Goal: Task Accomplishment & Management: Complete application form

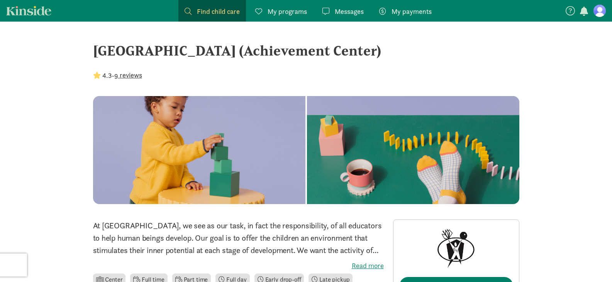
click at [283, 11] on span "My programs" at bounding box center [287, 11] width 39 height 10
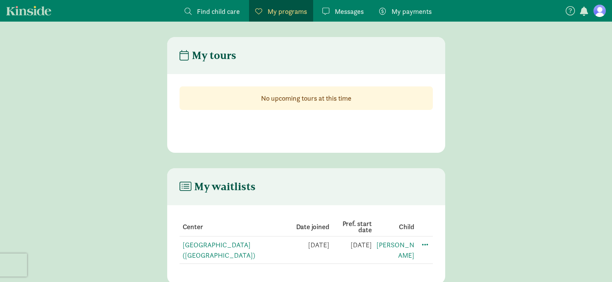
click at [345, 13] on span "Messages" at bounding box center [349, 11] width 29 height 10
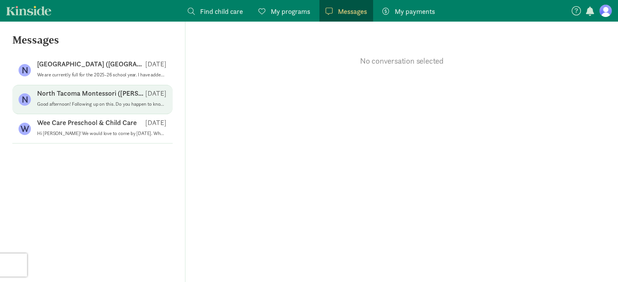
click at [49, 97] on p "North Tacoma Montessori ([PERSON_NAME])" at bounding box center [91, 93] width 108 height 9
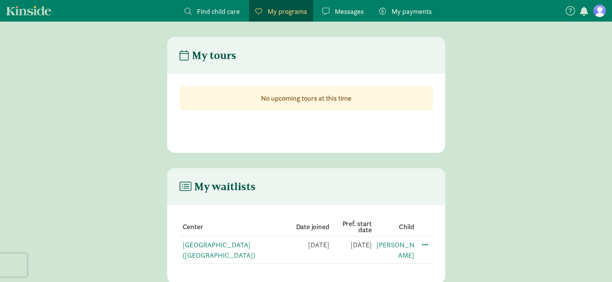
click at [409, 15] on span "My payments" at bounding box center [412, 11] width 40 height 10
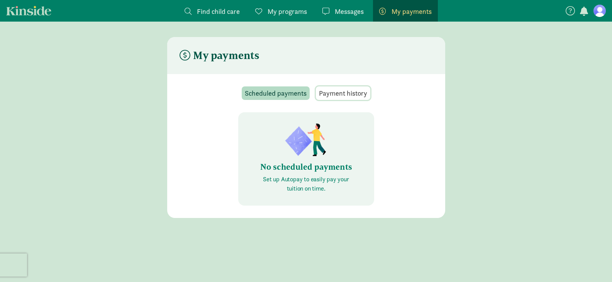
click at [357, 95] on span "Payment history" at bounding box center [343, 93] width 48 height 10
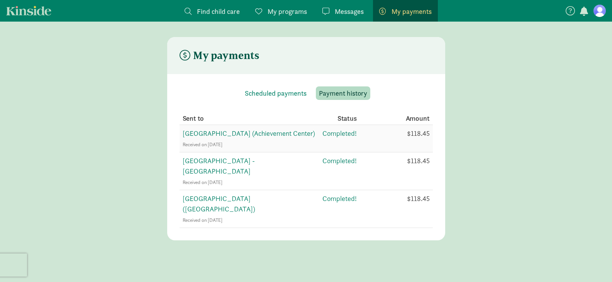
click at [200, 135] on span "[GEOGRAPHIC_DATA] (Achievement Center)" at bounding box center [249, 133] width 132 height 9
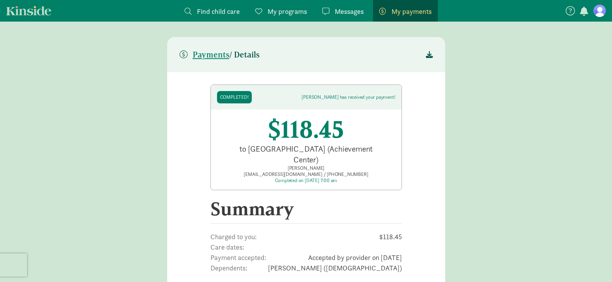
click at [212, 12] on span "Find child care" at bounding box center [218, 11] width 43 height 10
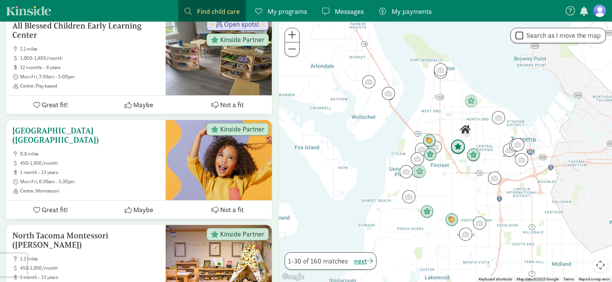
scroll to position [348, 0]
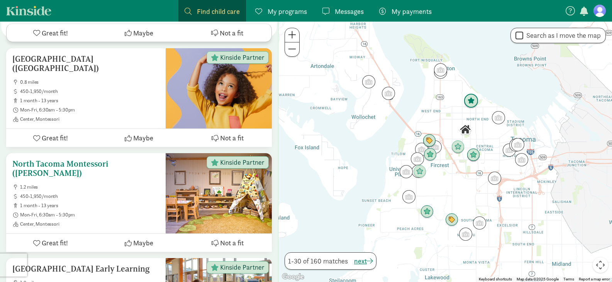
click at [118, 184] on ul "1.2 miles 450-1,950/month 1 month - 13 years Mon-Fri, 6:30am - 5:30pm Center, M…" at bounding box center [85, 205] width 147 height 43
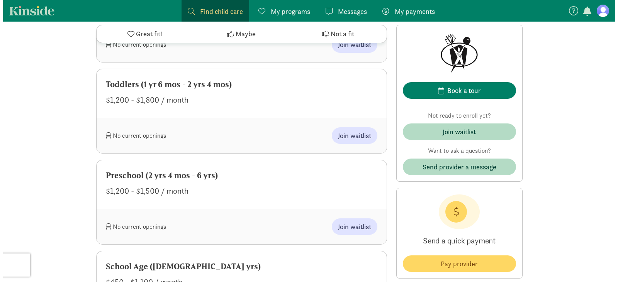
scroll to position [560, 0]
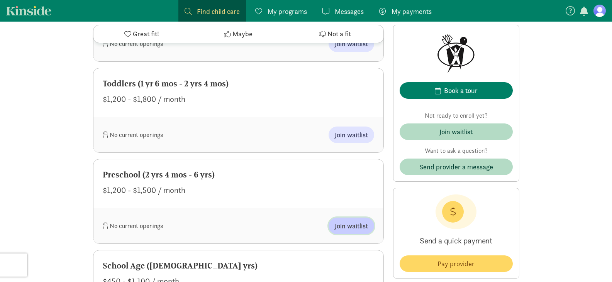
click at [350, 226] on span "Join waitlist" at bounding box center [351, 226] width 33 height 10
